Goal: Information Seeking & Learning: Learn about a topic

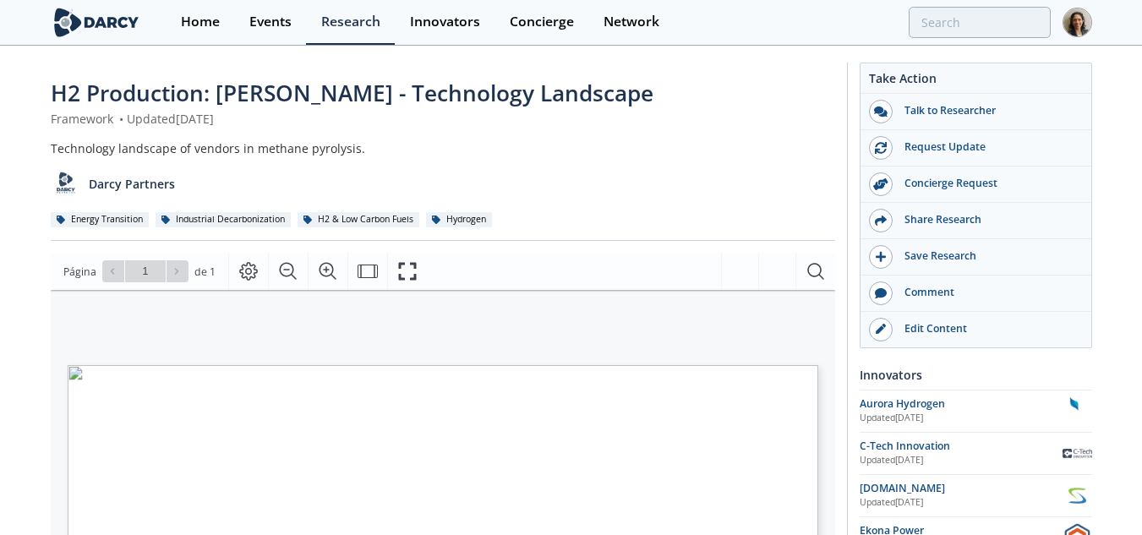
click at [97, 27] on img at bounding box center [97, 23] width 92 height 30
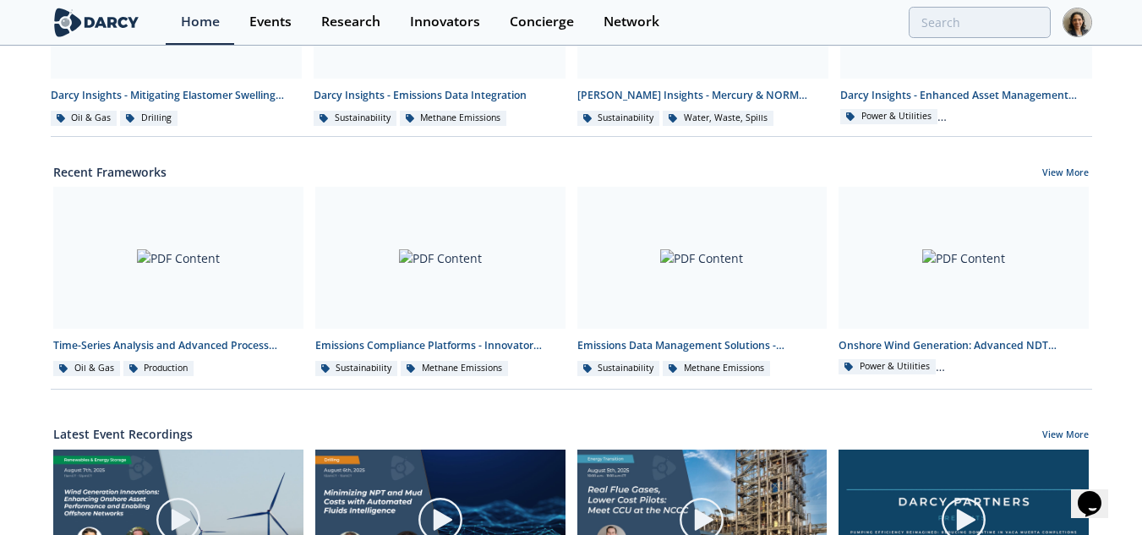
scroll to position [501, 0]
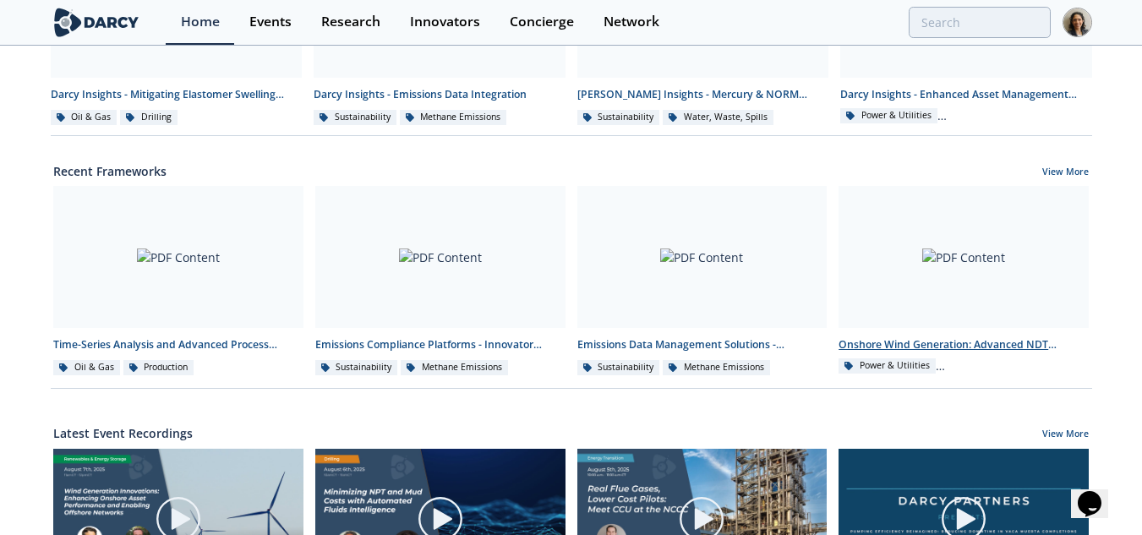
click at [881, 340] on div "Onshore Wind Generation: Advanced NDT Inspections - Innovator Landscape" at bounding box center [964, 344] width 250 height 15
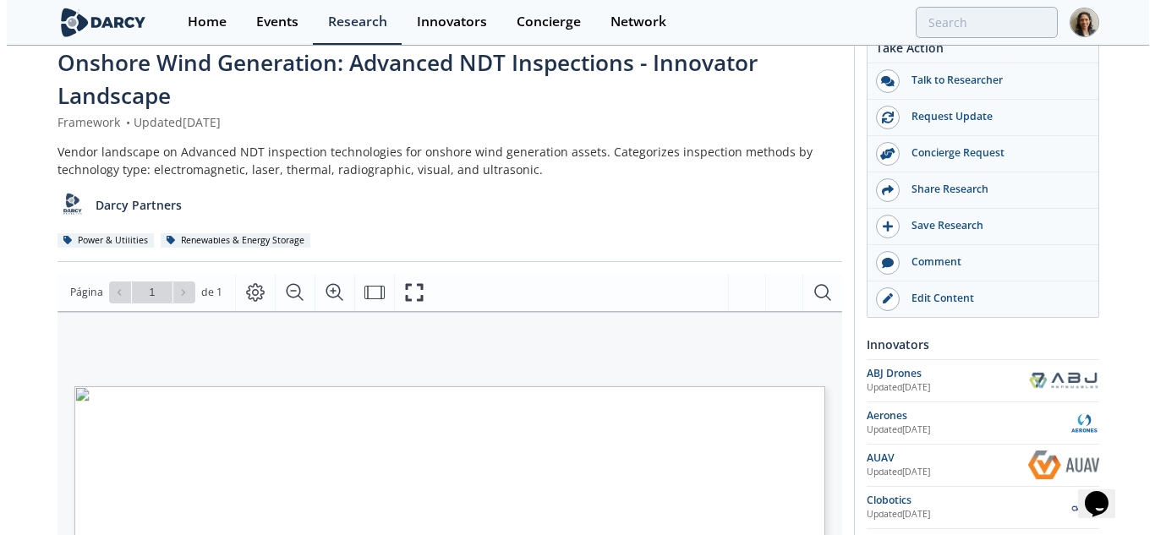
scroll to position [30, 0]
click at [417, 293] on icon "Fullscreen" at bounding box center [414, 293] width 20 height 20
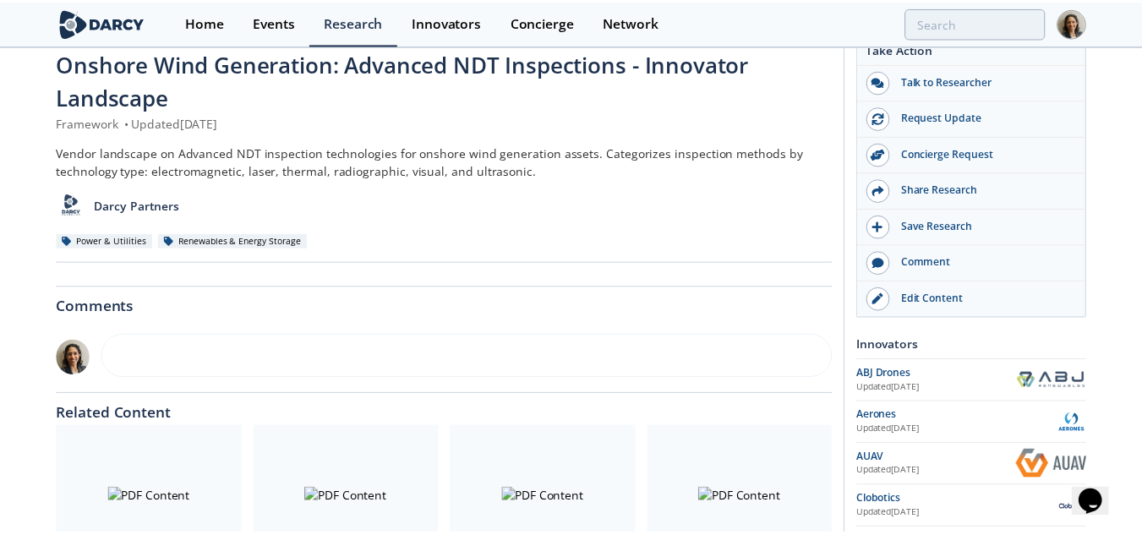
scroll to position [0, 0]
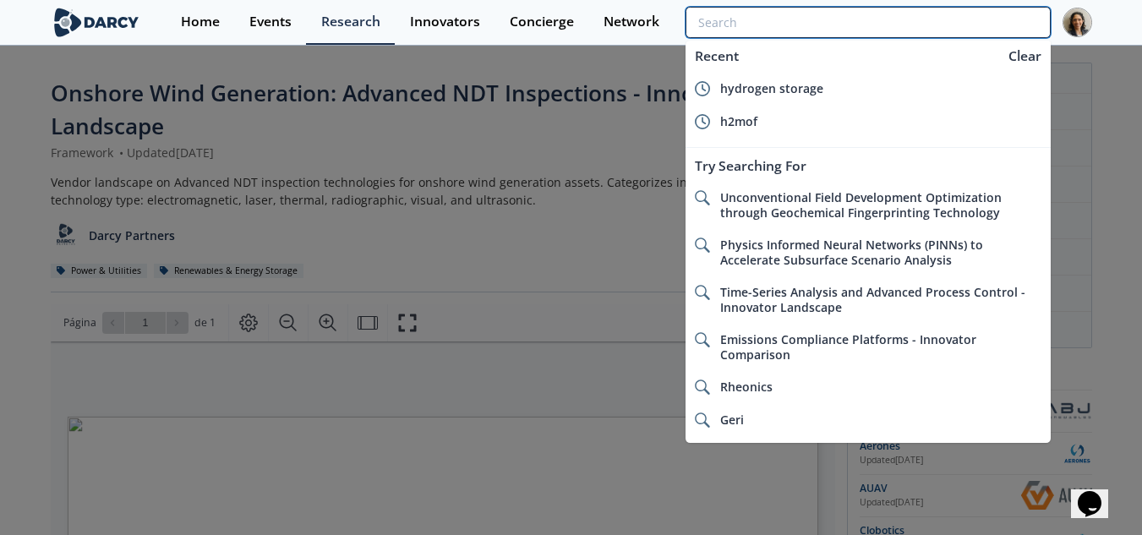
click at [943, 14] on input "search" at bounding box center [868, 22] width 364 height 31
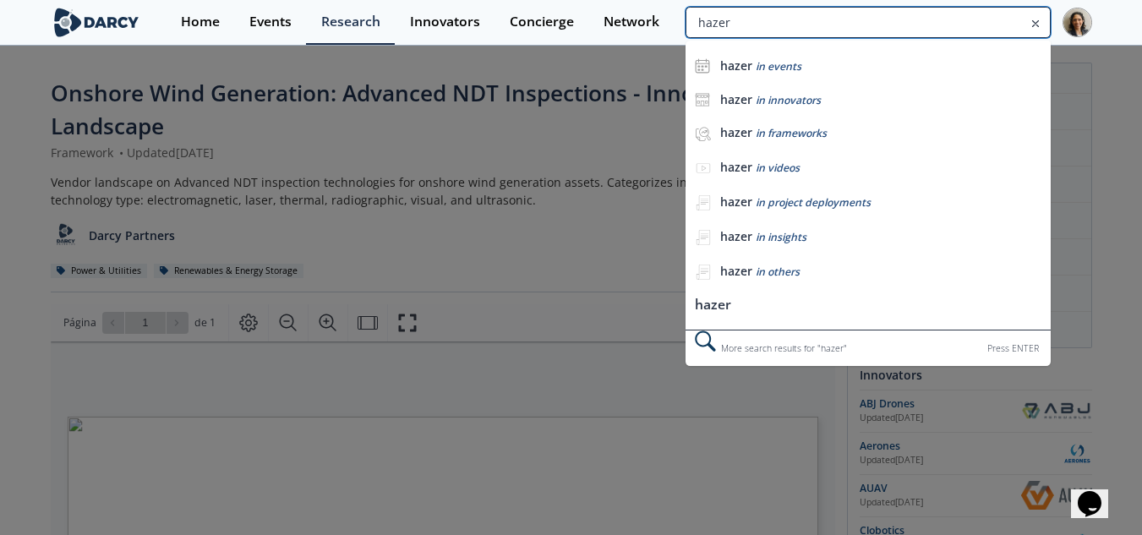
type input "hazer"
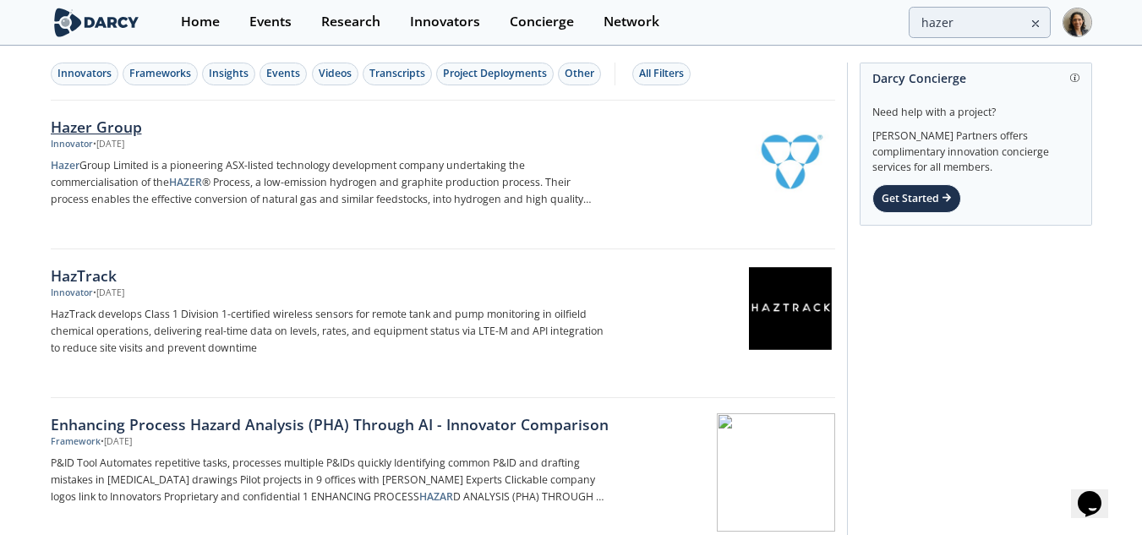
click at [266, 153] on div "Hazer Group Innovator • [DATE] Hazer Group Limited is a pioneering ASX-listed t…" at bounding box center [336, 175] width 571 height 118
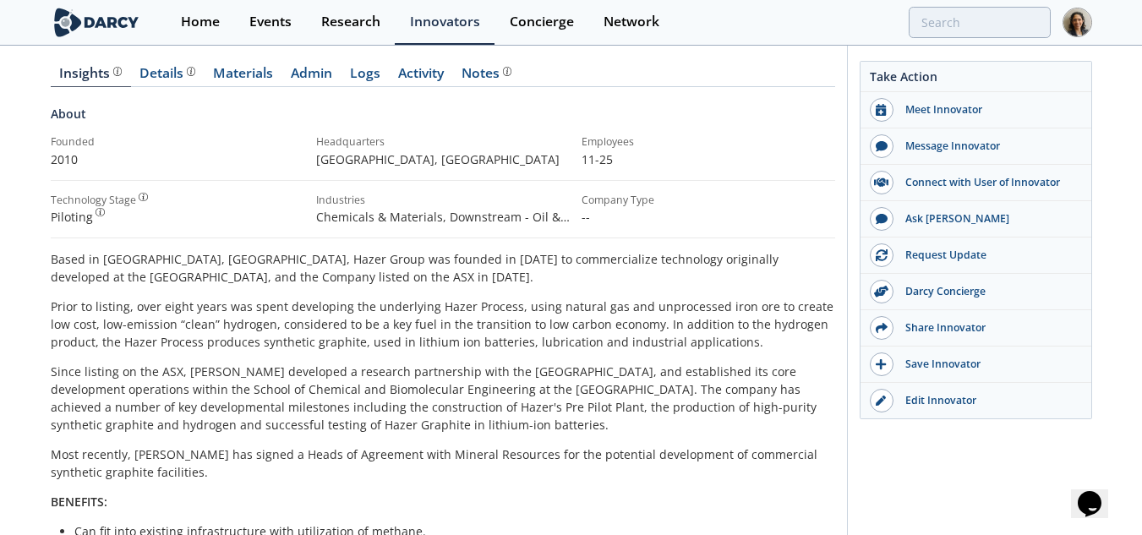
scroll to position [177, 0]
click at [170, 78] on div "Details" at bounding box center [167, 76] width 56 height 14
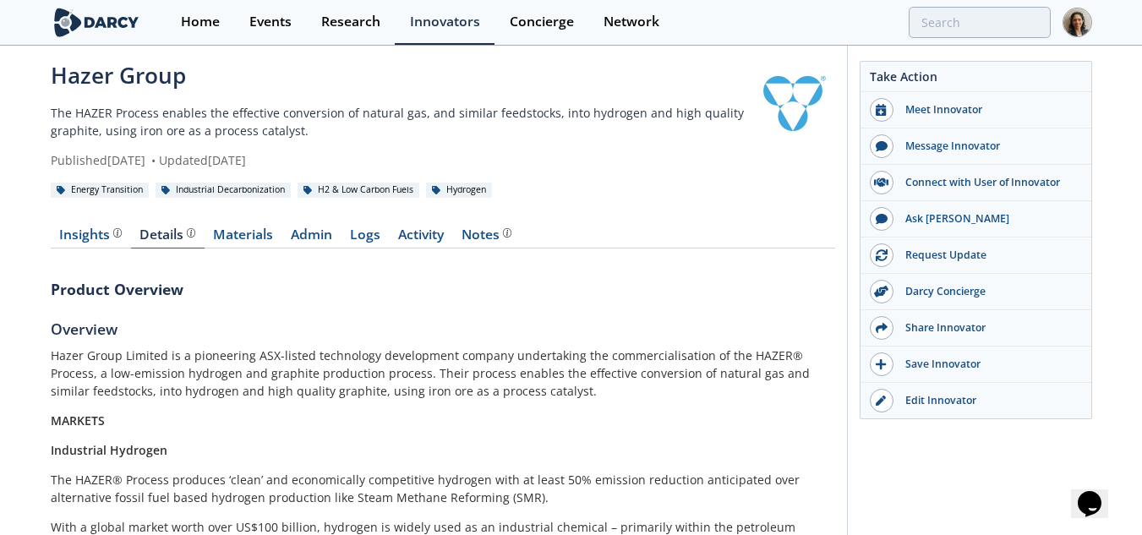
scroll to position [15, 0]
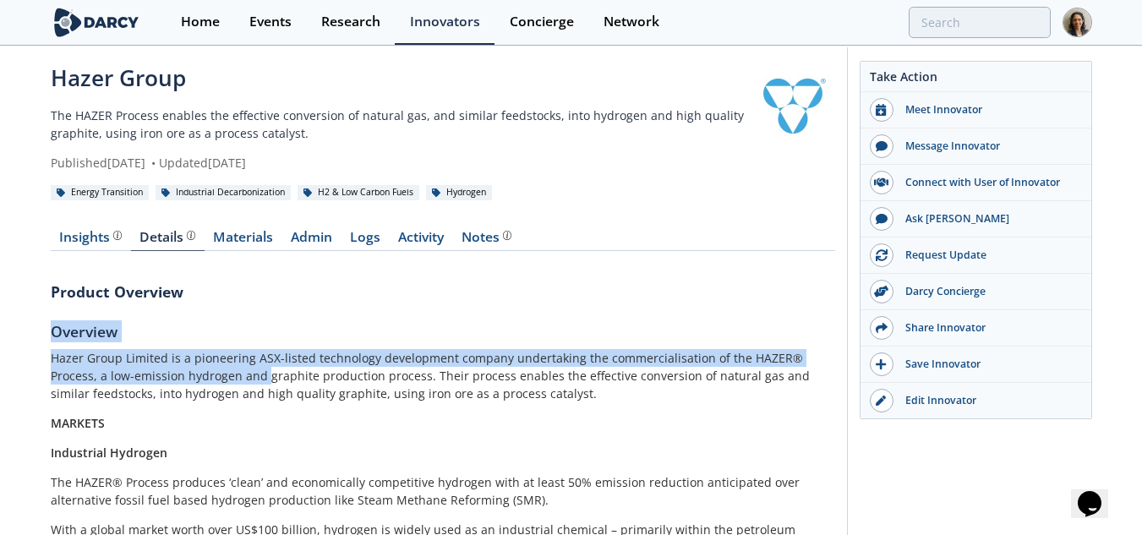
drag, startPoint x: 214, startPoint y: 382, endPoint x: 259, endPoint y: 256, distance: 133.7
click at [265, 247] on link "Materials" at bounding box center [244, 241] width 78 height 20
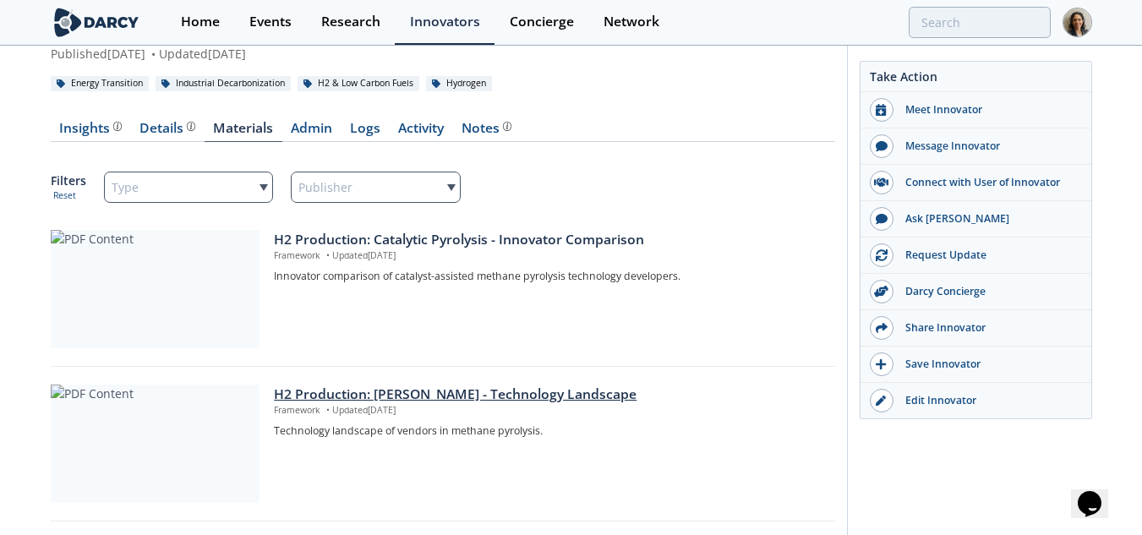
scroll to position [123, 0]
click at [76, 140] on link "Insights" at bounding box center [91, 133] width 80 height 20
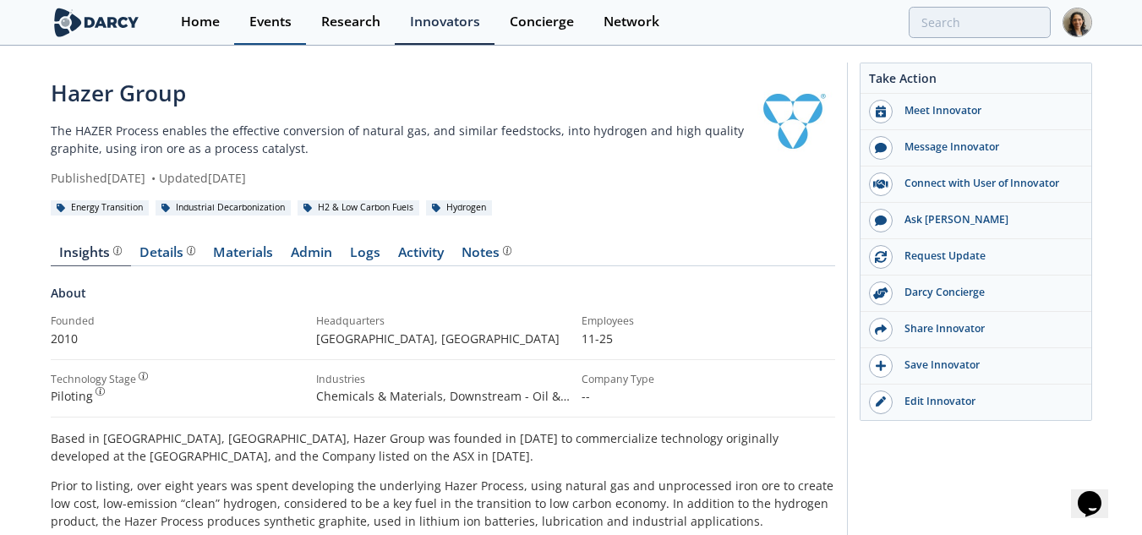
click at [271, 38] on link "Events" at bounding box center [270, 22] width 72 height 45
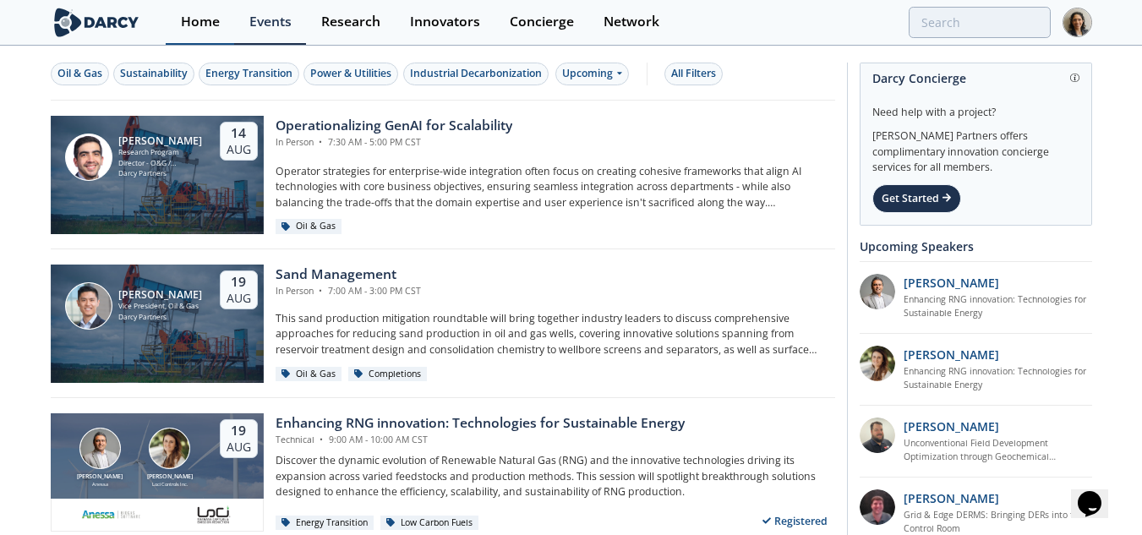
click at [191, 31] on link "Home" at bounding box center [200, 22] width 68 height 45
